Goal: Transaction & Acquisition: Obtain resource

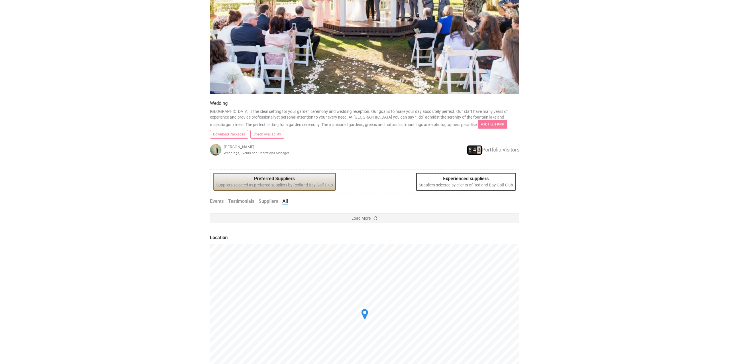
scroll to position [176, 0]
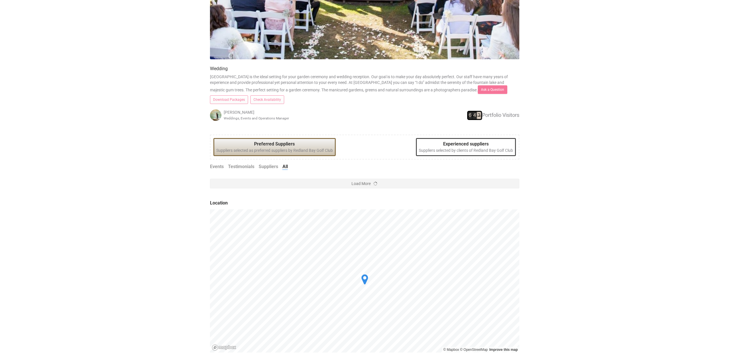
click at [253, 146] on legend "Preferred Suppliers" at bounding box center [274, 144] width 117 height 7
click at [224, 167] on li "Events" at bounding box center [219, 167] width 18 height 7
click at [219, 166] on link "Events" at bounding box center [217, 167] width 14 height 7
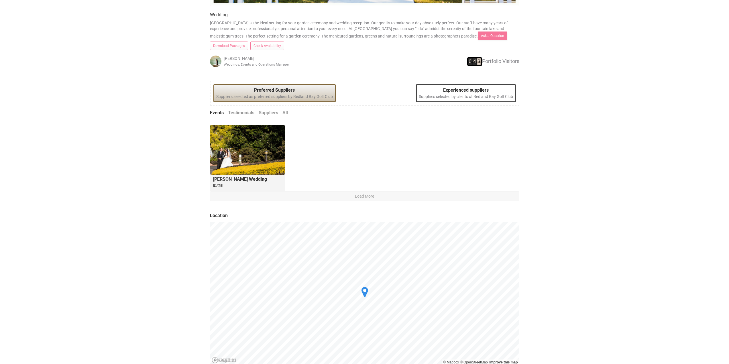
scroll to position [234, 0]
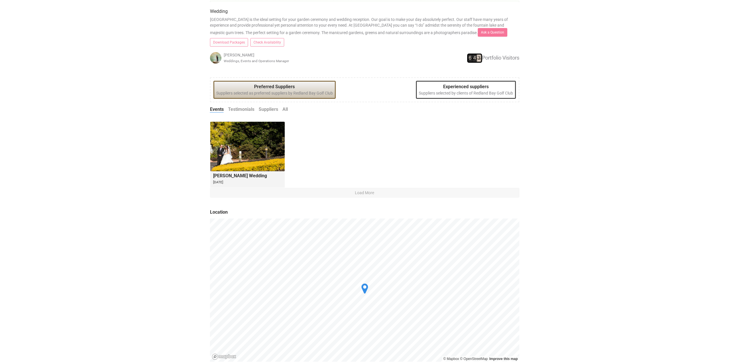
click at [242, 109] on link "Testimonials" at bounding box center [241, 109] width 26 height 7
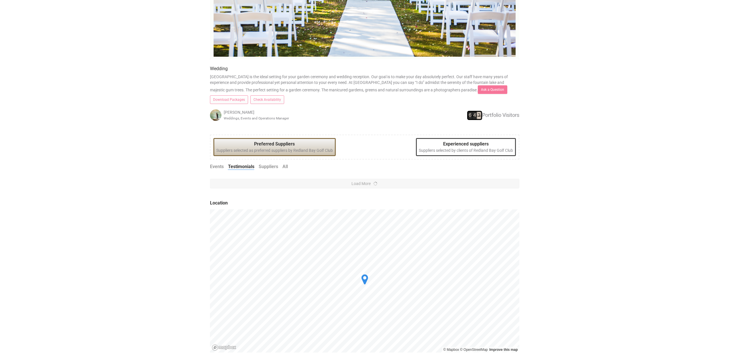
click at [275, 166] on link "Suppliers" at bounding box center [268, 167] width 19 height 7
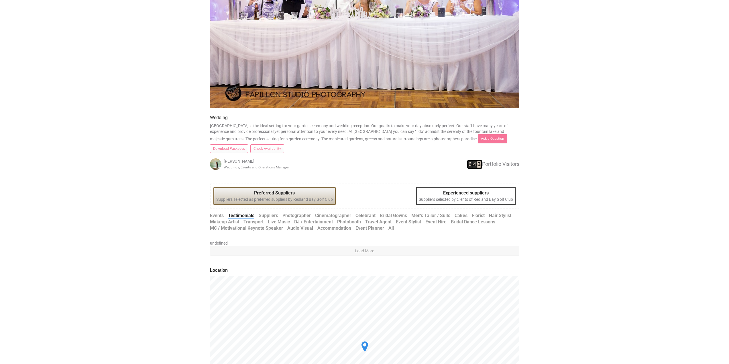
scroll to position [108, 0]
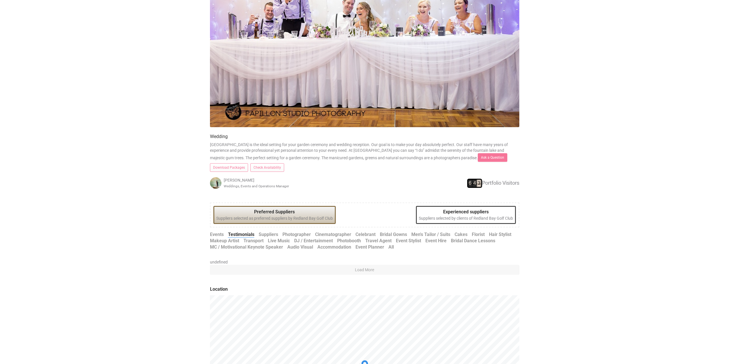
click at [291, 232] on link "Photographer" at bounding box center [297, 235] width 28 height 7
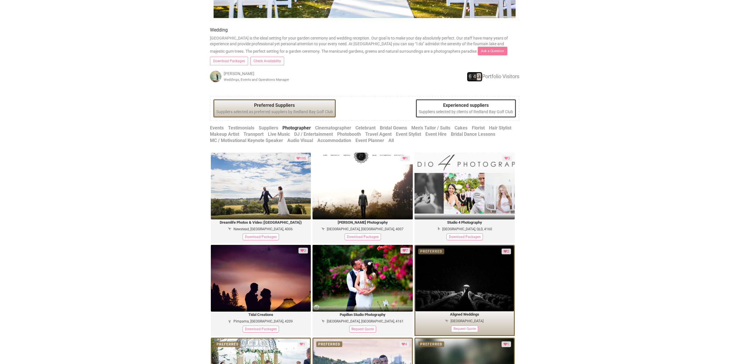
scroll to position [217, 0]
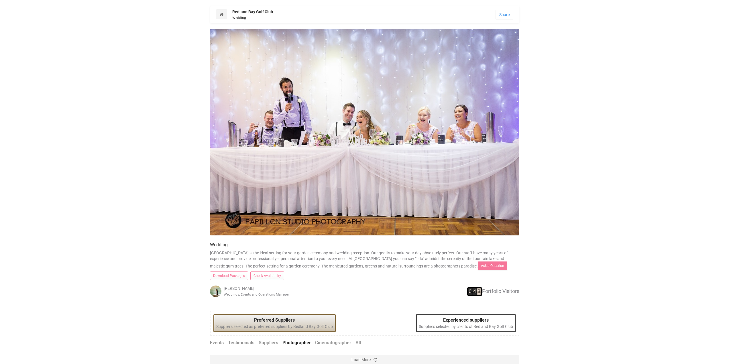
click at [235, 277] on link "Download Packages" at bounding box center [229, 276] width 38 height 9
